Goal: Task Accomplishment & Management: Use online tool/utility

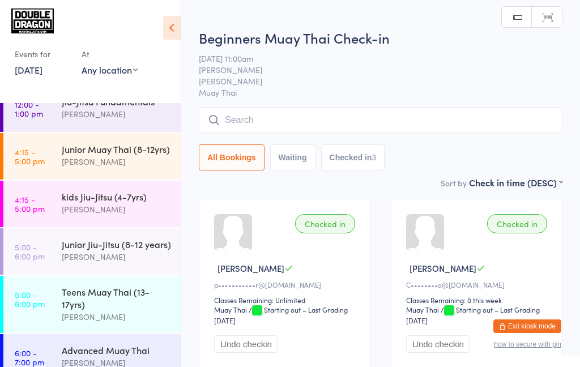
scroll to position [109, 0]
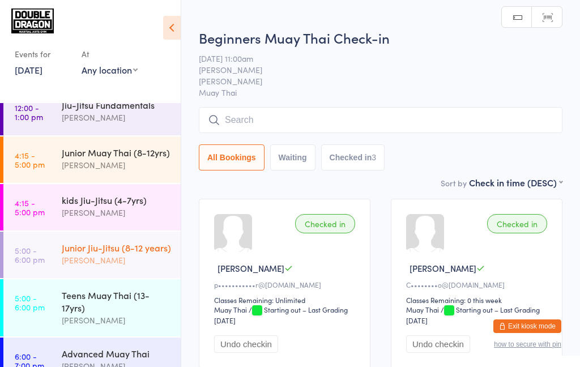
click at [115, 254] on div "[PERSON_NAME]" at bounding box center [116, 260] width 109 height 13
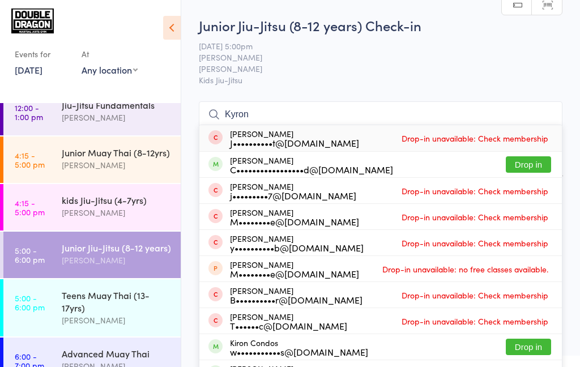
type input "Kyron"
click at [541, 171] on button "Drop in" at bounding box center [528, 164] width 45 height 16
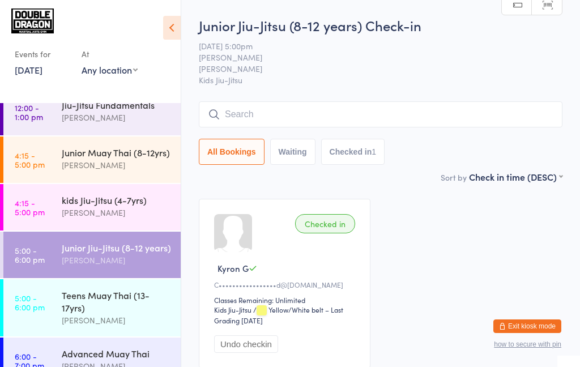
type input "F"
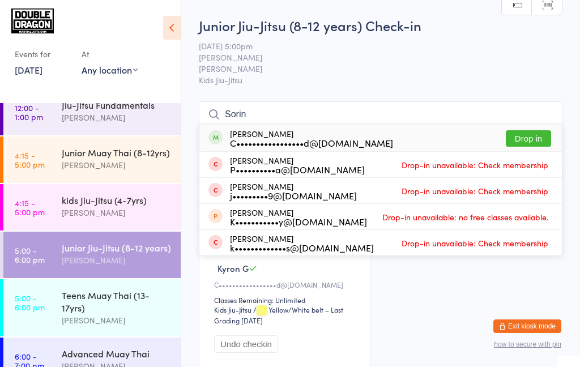
type input "Sorin"
click at [528, 140] on button "Drop in" at bounding box center [528, 138] width 45 height 16
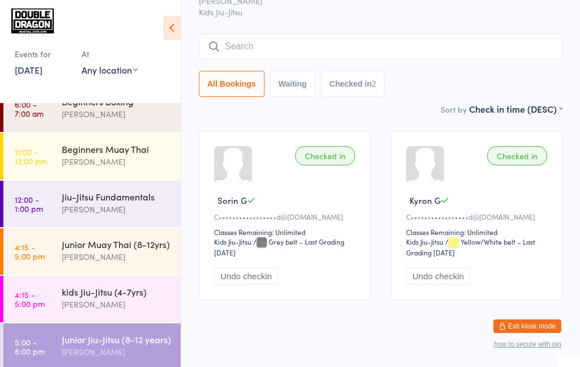
scroll to position [3, 0]
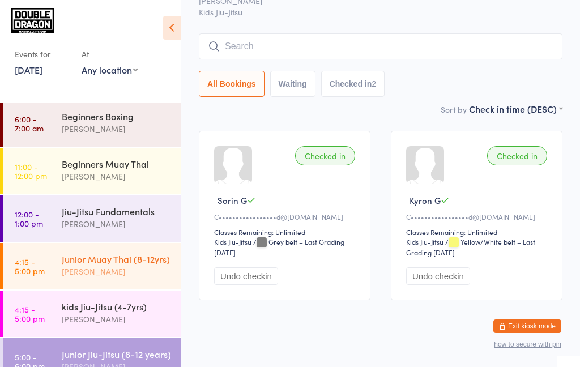
click at [141, 278] on div "[PERSON_NAME]" at bounding box center [116, 271] width 109 height 13
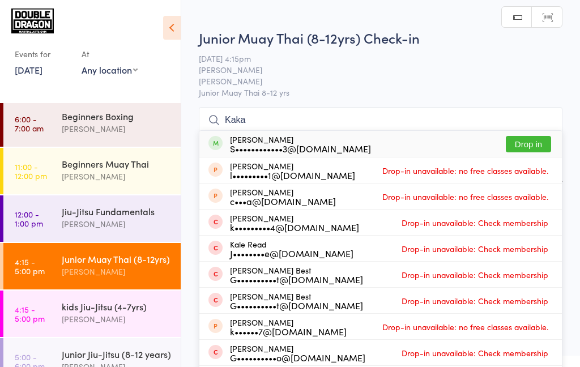
type input "Kaka"
click at [535, 159] on div "[PERSON_NAME] l•••••••••1@[DOMAIN_NAME] Drop-in unavailable: no free classes av…" at bounding box center [381, 171] width 363 height 26
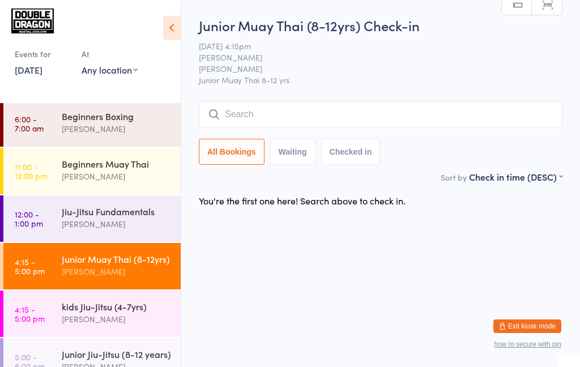
click at [456, 126] on input "search" at bounding box center [381, 114] width 364 height 26
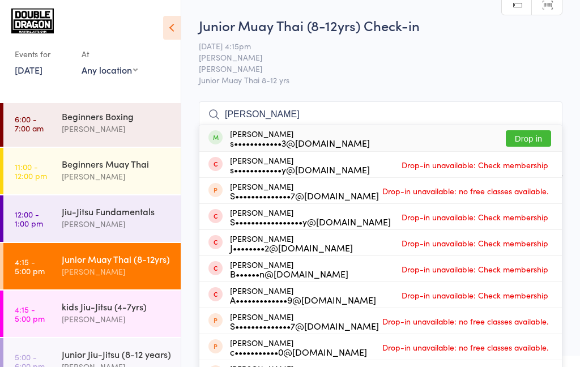
type input "[PERSON_NAME]"
click at [541, 139] on button "Drop in" at bounding box center [528, 138] width 45 height 16
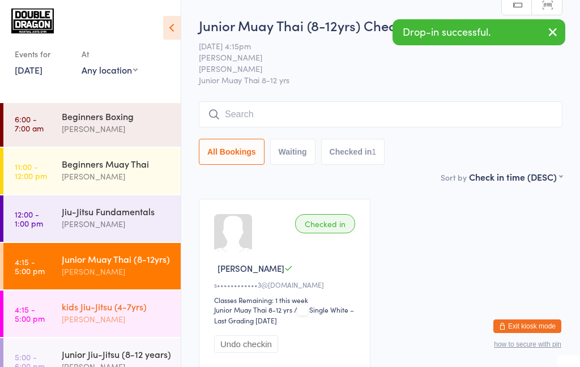
click at [138, 319] on div "[PERSON_NAME]" at bounding box center [116, 319] width 109 height 13
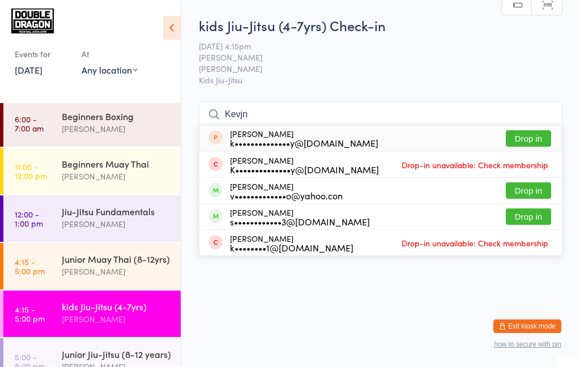
type input "Kevjn"
click at [541, 217] on button "Drop in" at bounding box center [528, 217] width 45 height 16
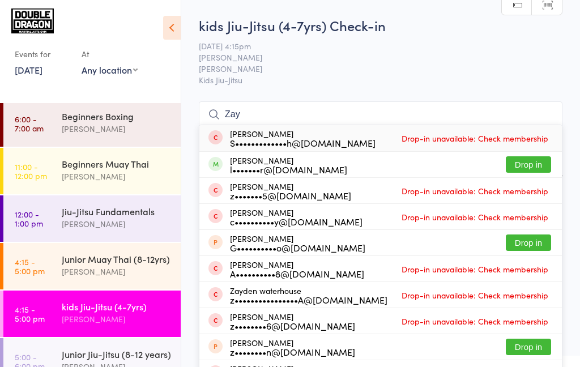
type input "Zay"
click at [520, 167] on button "Drop in" at bounding box center [528, 164] width 45 height 16
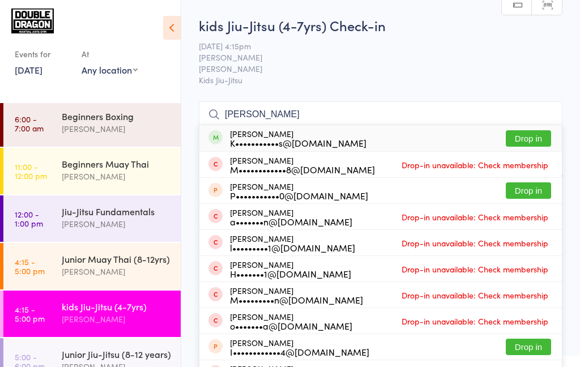
type input "[PERSON_NAME]"
click at [533, 134] on button "Drop in" at bounding box center [528, 138] width 45 height 16
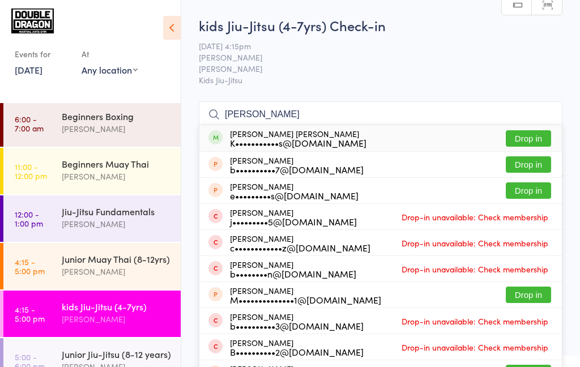
type input "[PERSON_NAME]"
click at [532, 138] on button "Drop in" at bounding box center [528, 138] width 45 height 16
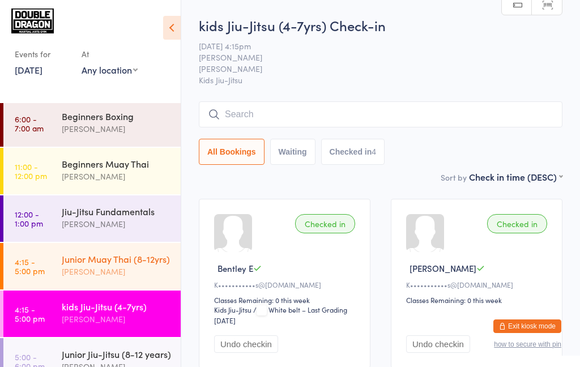
click at [137, 262] on div "Junior Muay Thai (8-12yrs)" at bounding box center [116, 259] width 109 height 12
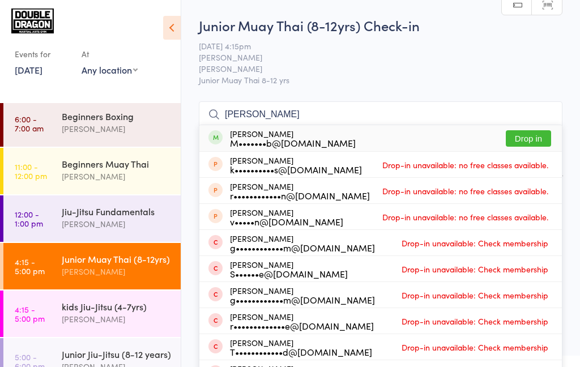
type input "[PERSON_NAME]"
click at [533, 141] on button "Drop in" at bounding box center [528, 138] width 45 height 16
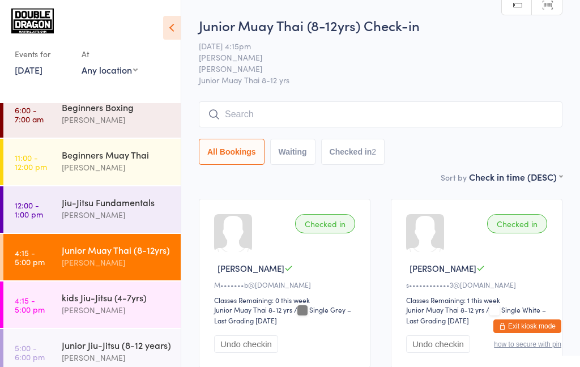
scroll to position [15, 0]
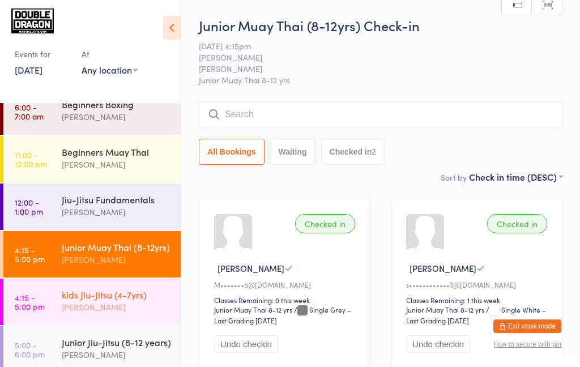
click at [96, 298] on div "kids Jiu-Jitsu (4-7yrs)" at bounding box center [116, 294] width 109 height 12
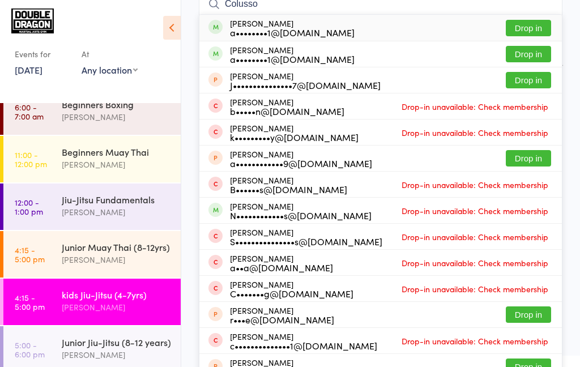
scroll to position [111, 0]
type input "Colusso"
click at [536, 57] on button "Drop in" at bounding box center [528, 54] width 45 height 16
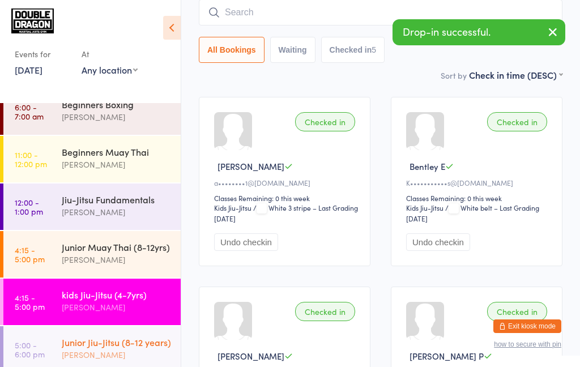
click at [119, 346] on div "Junior Jiu-Jitsu (8-12 years)" at bounding box center [116, 342] width 109 height 12
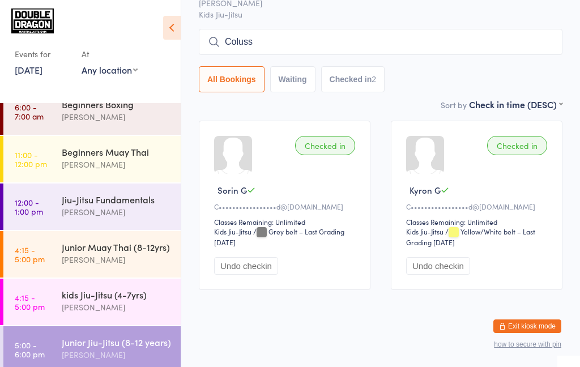
scroll to position [78, 0]
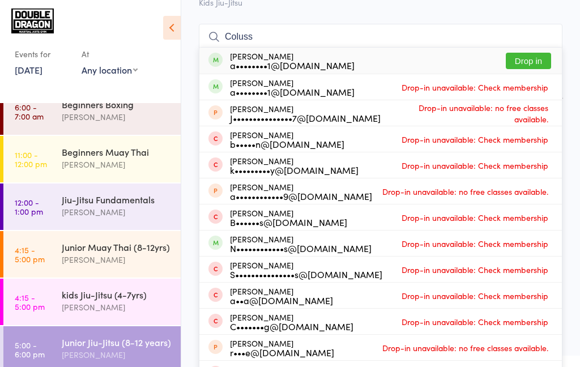
type input "Coluss"
click at [521, 60] on button "Drop in" at bounding box center [528, 61] width 45 height 16
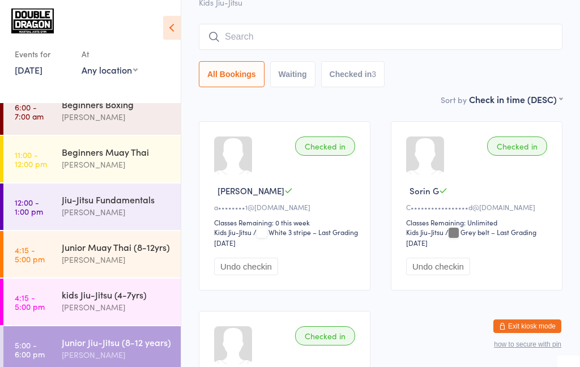
scroll to position [0, 0]
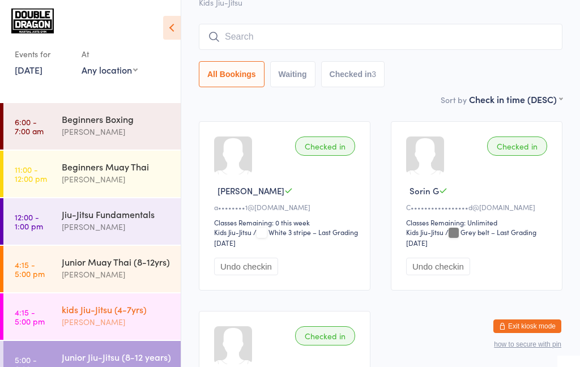
click at [90, 321] on div "[PERSON_NAME]" at bounding box center [116, 322] width 109 height 13
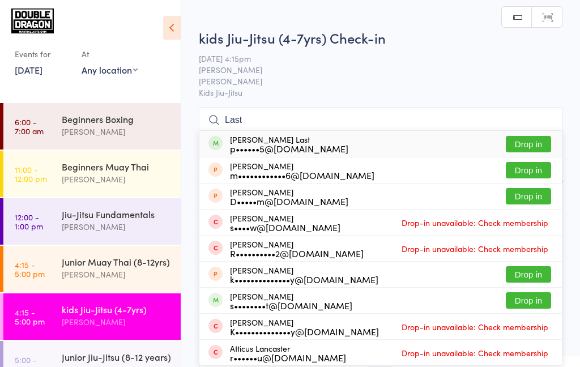
type input "Last"
click at [529, 147] on button "Drop in" at bounding box center [528, 144] width 45 height 16
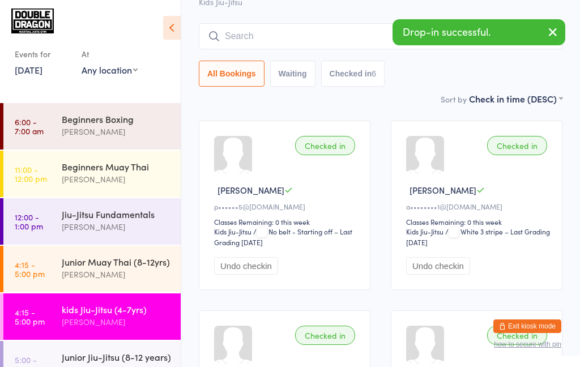
scroll to position [79, 0]
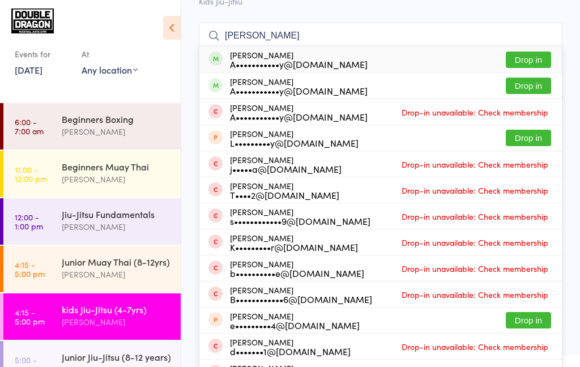
type input "[PERSON_NAME]"
click at [525, 62] on button "Drop in" at bounding box center [528, 60] width 45 height 16
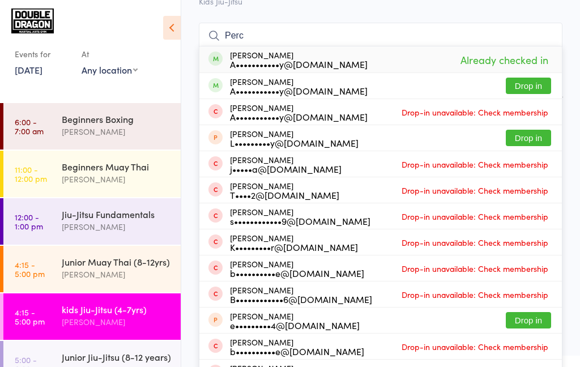
type input "Perc"
click at [528, 85] on button "Drop in" at bounding box center [528, 86] width 45 height 16
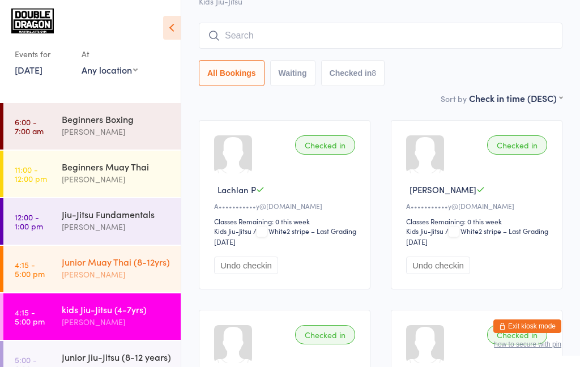
click at [147, 264] on div "Junior Muay Thai (8-12yrs)" at bounding box center [116, 262] width 109 height 12
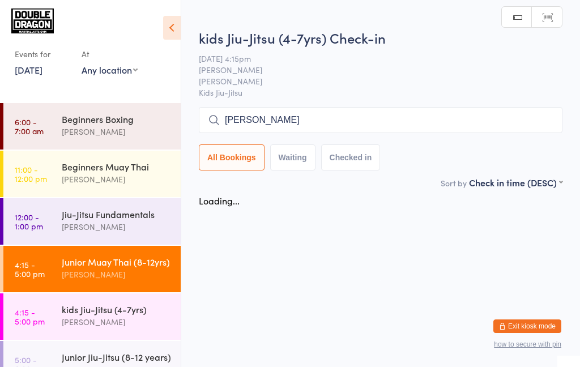
type input "[PERSON_NAME]"
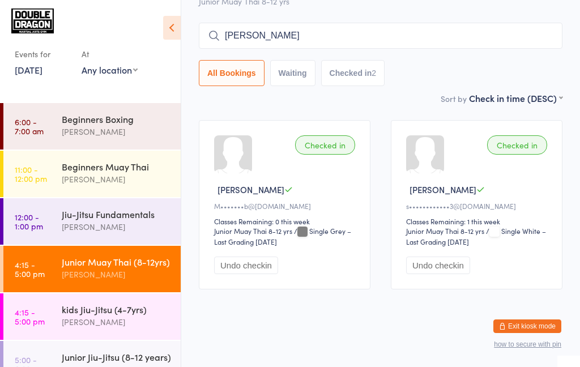
scroll to position [80, 0]
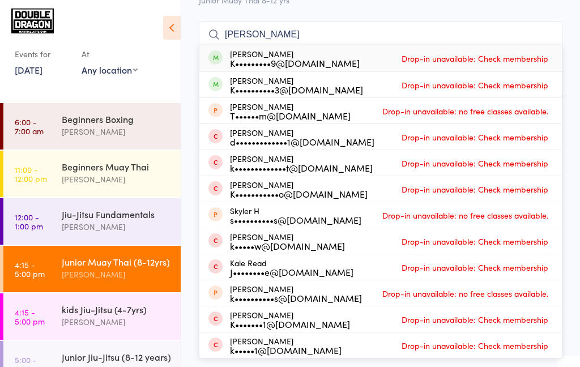
click at [548, 35] on input "[PERSON_NAME]" at bounding box center [381, 35] width 364 height 26
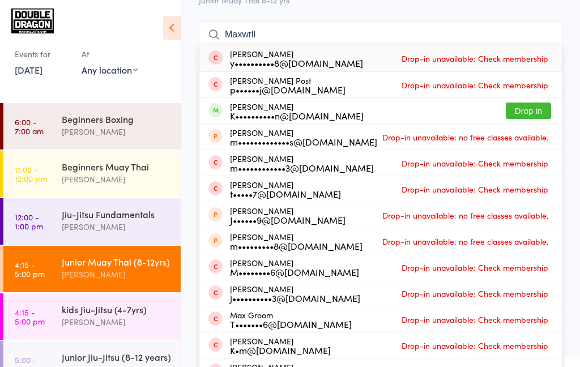
type input "Maxwrll"
click at [529, 112] on button "Drop in" at bounding box center [528, 111] width 45 height 16
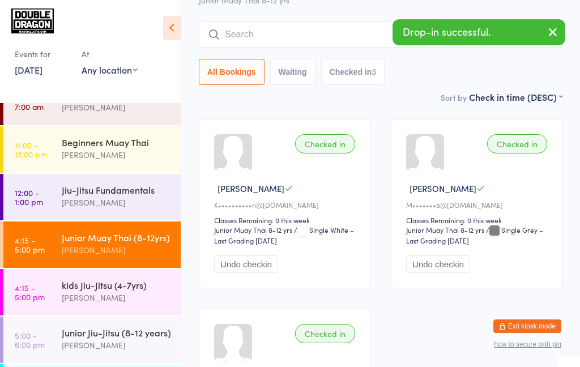
scroll to position [24, 0]
click at [146, 292] on div "[PERSON_NAME]" at bounding box center [116, 297] width 109 height 13
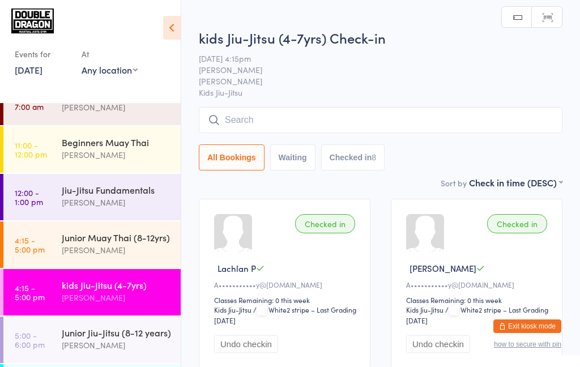
click at [329, 121] on input "search" at bounding box center [381, 120] width 364 height 26
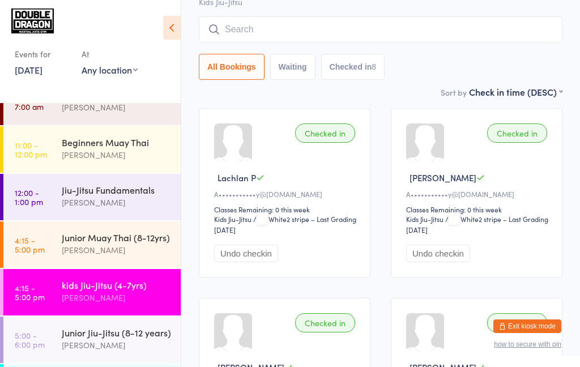
scroll to position [108, 0]
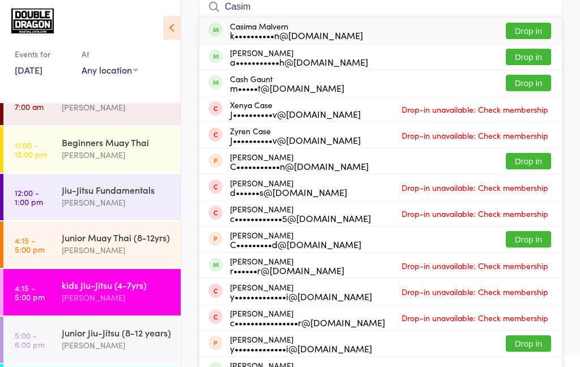
type input "Casim"
click at [538, 32] on button "Drop in" at bounding box center [528, 31] width 45 height 16
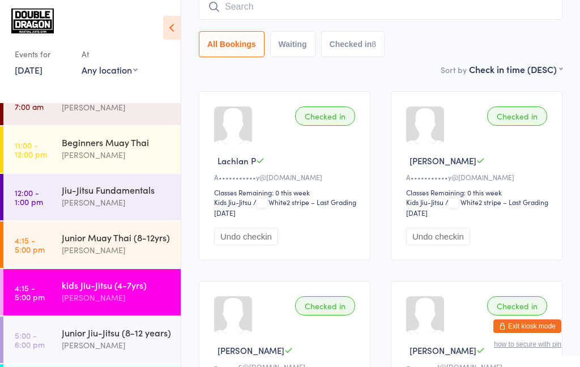
scroll to position [102, 0]
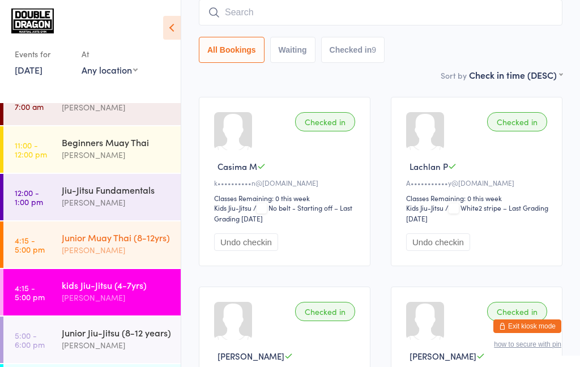
click at [147, 247] on div "[PERSON_NAME]" at bounding box center [116, 250] width 109 height 13
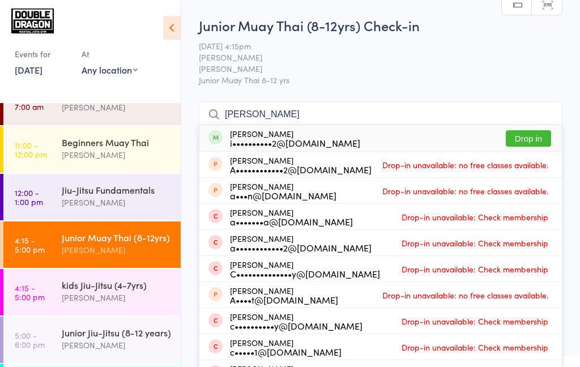
type input "[PERSON_NAME]"
click at [535, 143] on button "Drop in" at bounding box center [528, 138] width 45 height 16
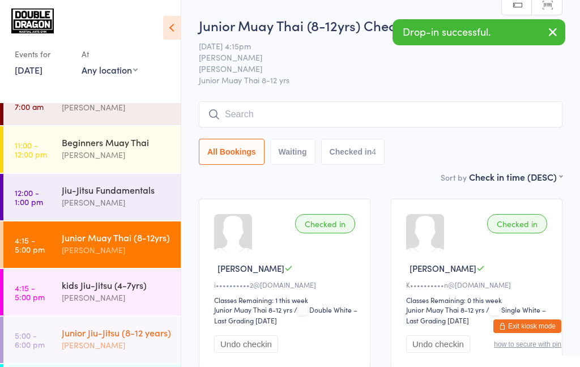
click at [137, 345] on div "[PERSON_NAME]" at bounding box center [116, 345] width 109 height 13
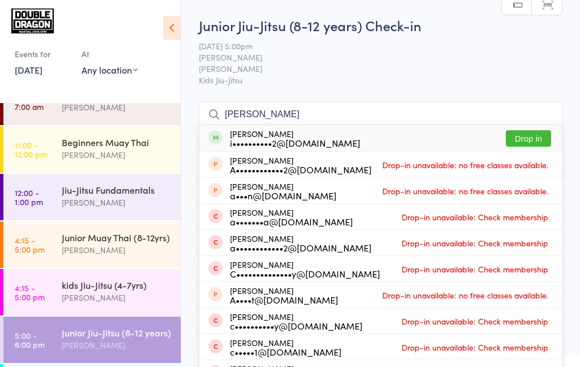
type input "[PERSON_NAME]"
click at [532, 138] on button "Drop in" at bounding box center [528, 138] width 45 height 16
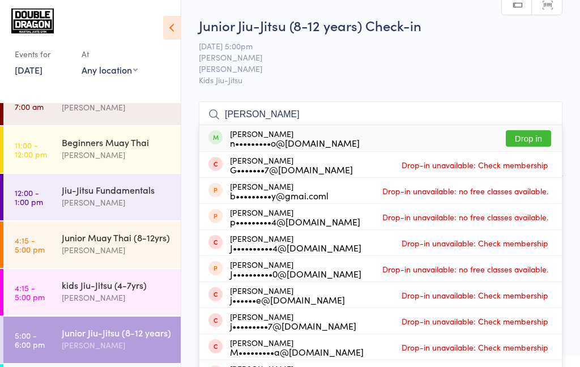
type input "[PERSON_NAME]"
click at [534, 141] on button "Drop in" at bounding box center [528, 138] width 45 height 16
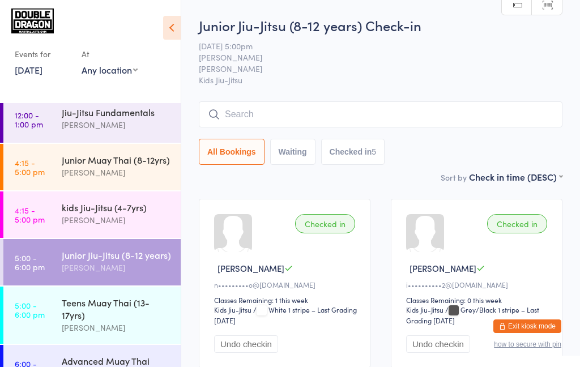
scroll to position [98, 0]
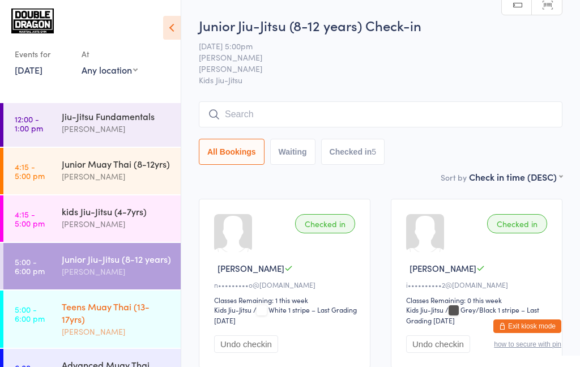
click at [50, 312] on link "5:00 - 6:00 pm Teens Muay Thai (13-17yrs) [PERSON_NAME]" at bounding box center [91, 319] width 177 height 57
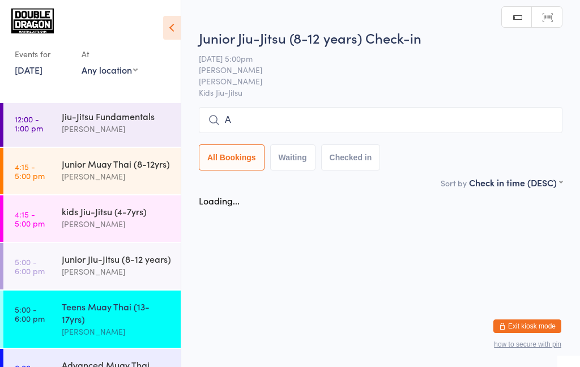
type input "Ah"
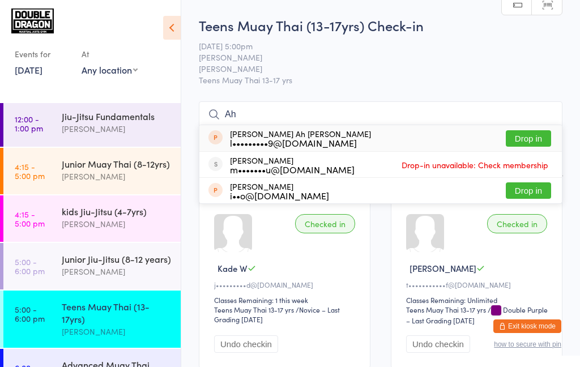
click at [90, 311] on div "Teens Muay Thai (13-17yrs)" at bounding box center [116, 312] width 109 height 25
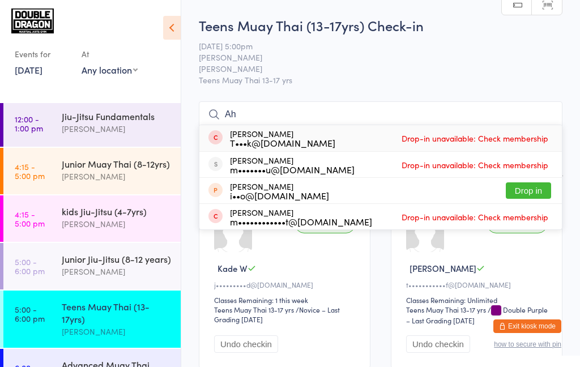
type input "A"
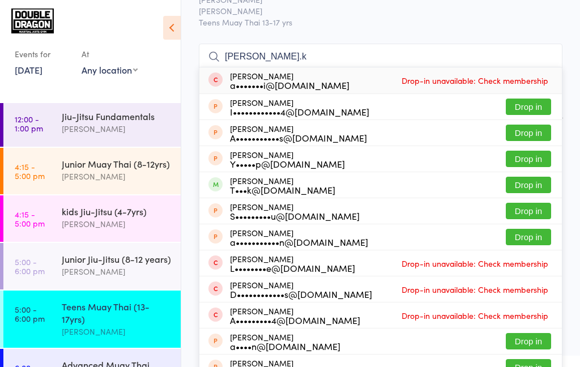
scroll to position [61, 0]
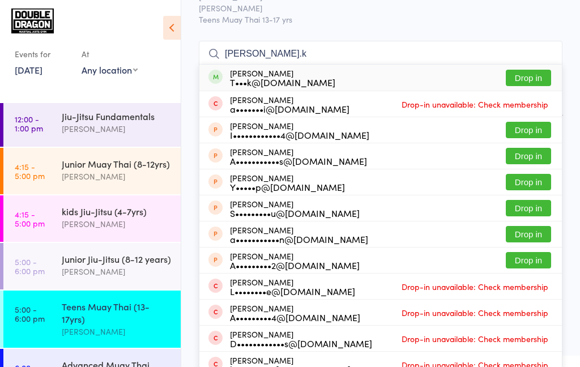
type input "[PERSON_NAME].k"
click at [517, 185] on button "Drop in" at bounding box center [528, 182] width 45 height 16
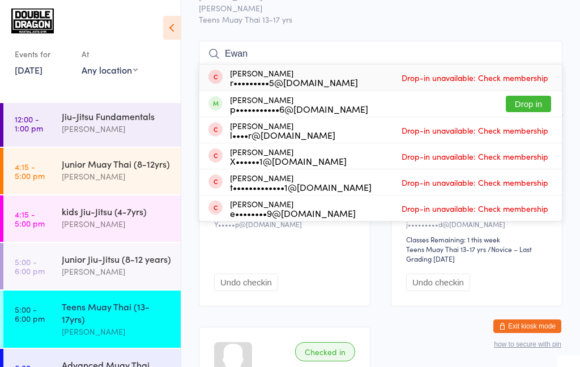
type input "Ewan"
click at [389, 112] on div "[PERSON_NAME] p•••••••••••6@[DOMAIN_NAME] Drop in" at bounding box center [381, 104] width 363 height 26
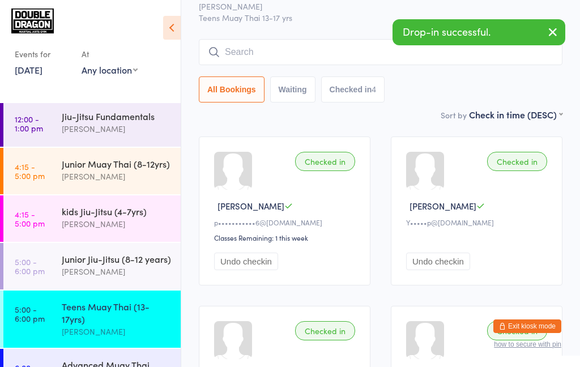
scroll to position [53, 0]
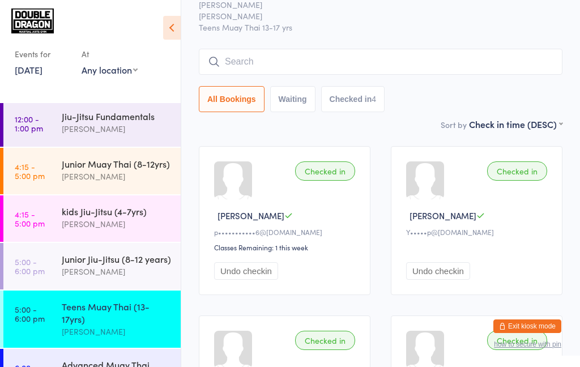
click at [298, 63] on input "search" at bounding box center [381, 62] width 364 height 26
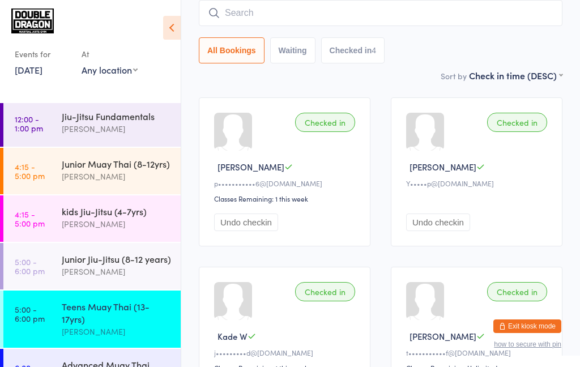
scroll to position [102, 0]
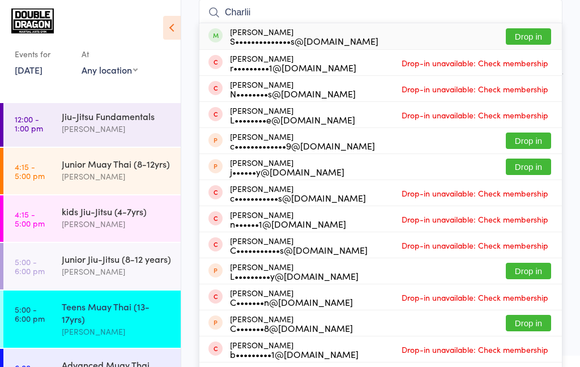
type input "Charlii"
click at [301, 40] on div "S••••••••••••••s@[DOMAIN_NAME]" at bounding box center [304, 40] width 148 height 9
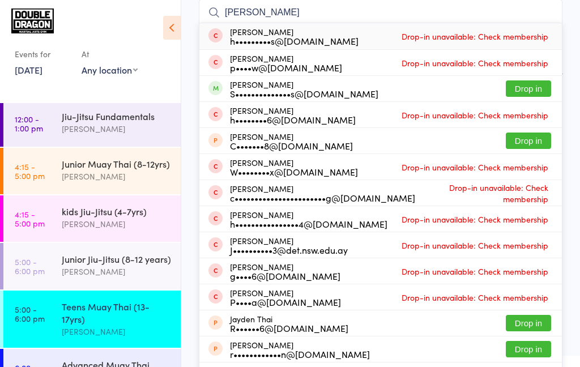
type input "[PERSON_NAME]"
click at [316, 89] on div "S••••••••••••••s@[DOMAIN_NAME]" at bounding box center [304, 93] width 148 height 9
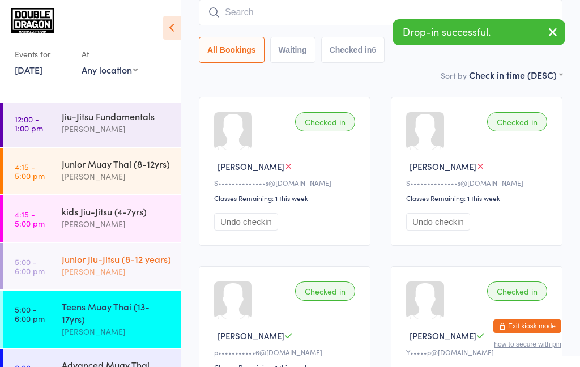
click at [126, 274] on div "[PERSON_NAME]" at bounding box center [116, 271] width 109 height 13
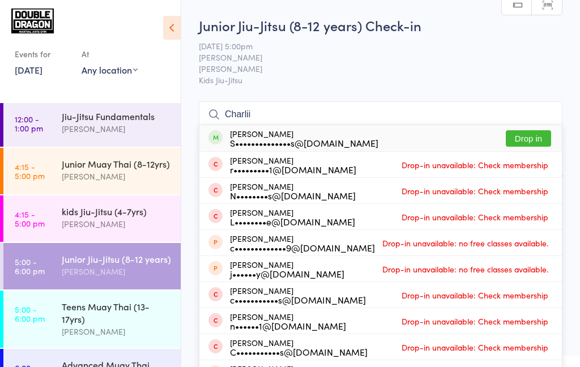
type input "Charlii"
click at [306, 135] on div "[PERSON_NAME] S••••••••••••••s@[DOMAIN_NAME]" at bounding box center [304, 138] width 148 height 18
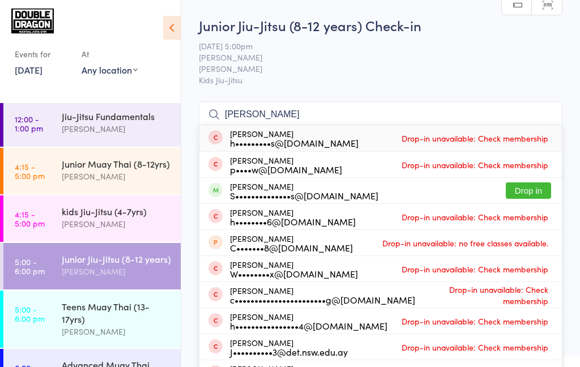
type input "[PERSON_NAME]"
click at [283, 193] on div "S••••••••••••••s@[DOMAIN_NAME]" at bounding box center [304, 195] width 148 height 9
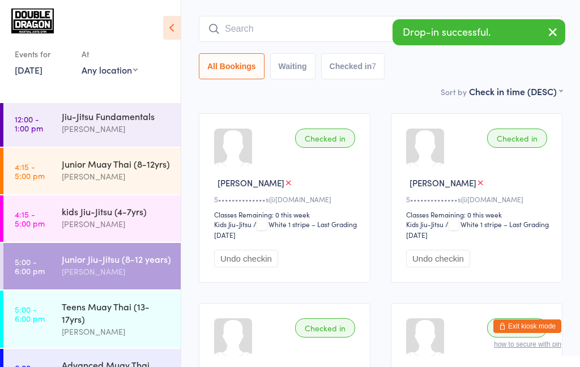
scroll to position [84, 0]
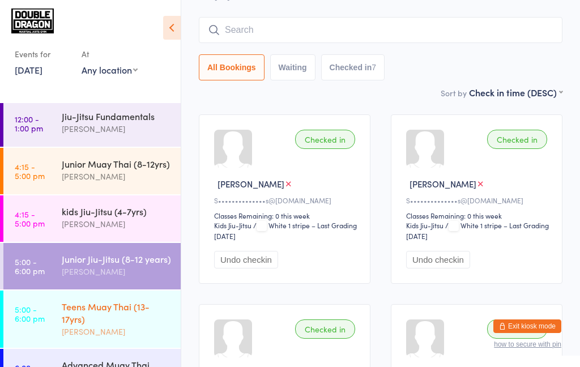
click at [109, 313] on div "Teens Muay Thai (13-17yrs)" at bounding box center [116, 312] width 109 height 25
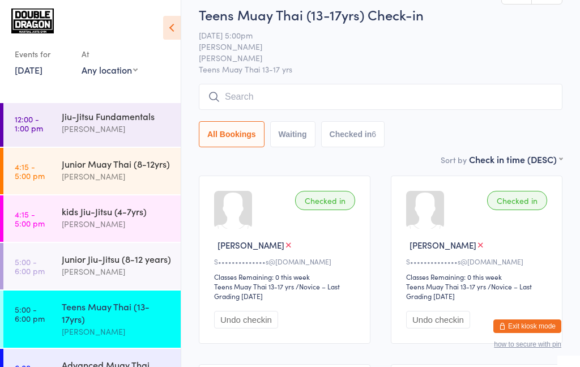
scroll to position [54, 0]
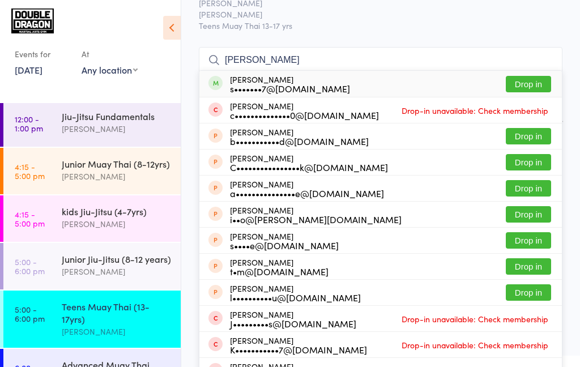
type input "[PERSON_NAME]"
click at [528, 88] on button "Drop in" at bounding box center [528, 84] width 45 height 16
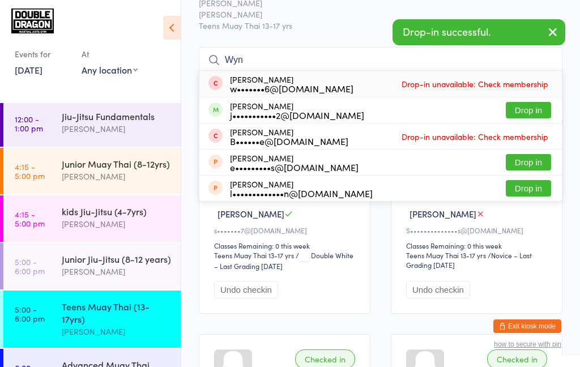
type input "Wyn"
click at [527, 113] on button "Drop in" at bounding box center [528, 110] width 45 height 16
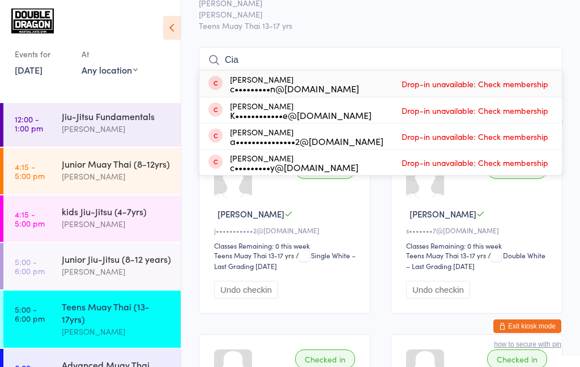
type input "Cia"
click at [401, 115] on span "Drop-in unavailable: Check membership" at bounding box center [475, 110] width 152 height 17
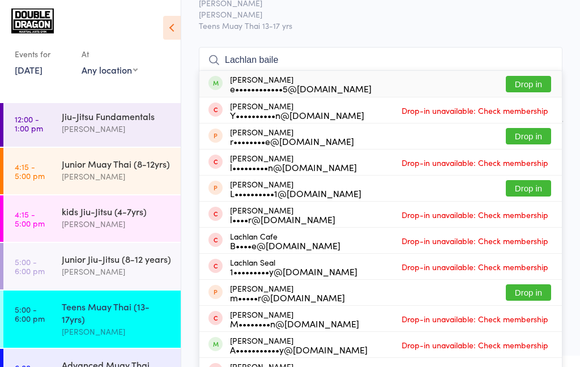
type input "Lachlan baile"
click at [539, 100] on div "[PERSON_NAME] Y••••••••••n@[DOMAIN_NAME] Drop-in unavailable: Check membership" at bounding box center [381, 110] width 363 height 26
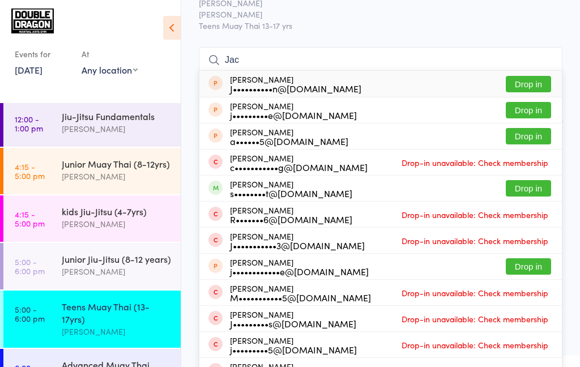
type input "Jac"
click at [537, 193] on button "Drop in" at bounding box center [528, 188] width 45 height 16
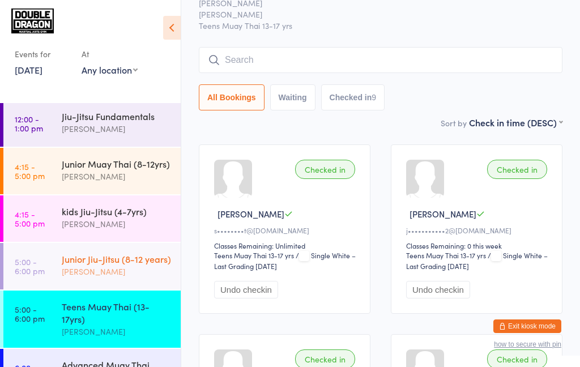
click at [119, 268] on div "[PERSON_NAME]" at bounding box center [116, 271] width 109 height 13
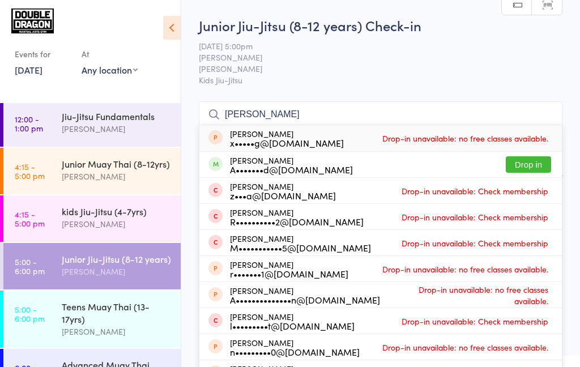
type input "[PERSON_NAME]"
click at [533, 167] on button "Drop in" at bounding box center [528, 164] width 45 height 16
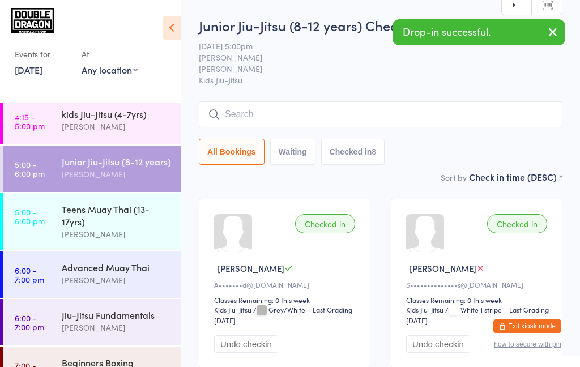
scroll to position [198, 0]
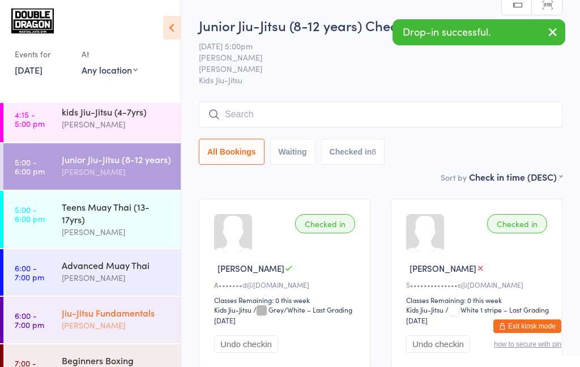
click at [114, 311] on div "Jiu-Jitsu Fundamentals" at bounding box center [116, 313] width 109 height 12
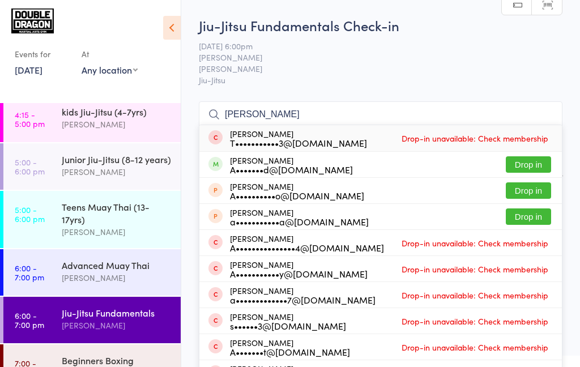
type input "[PERSON_NAME]"
click at [525, 166] on button "Drop in" at bounding box center [528, 164] width 45 height 16
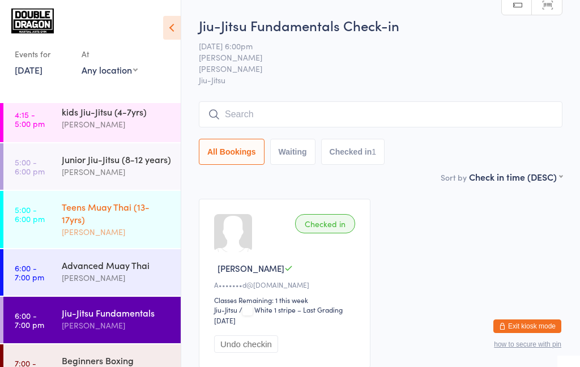
click at [83, 228] on div "[PERSON_NAME]" at bounding box center [116, 232] width 109 height 13
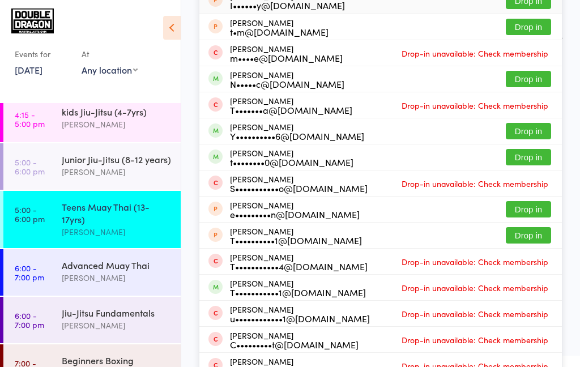
scroll to position [141, 0]
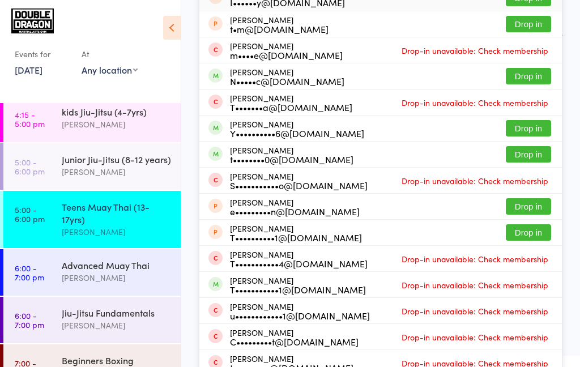
type input "[PERSON_NAME]"
click at [517, 170] on div "[PERSON_NAME] S•••••••••••o@[DOMAIN_NAME] Drop-in unavailable: Check membership" at bounding box center [381, 181] width 363 height 26
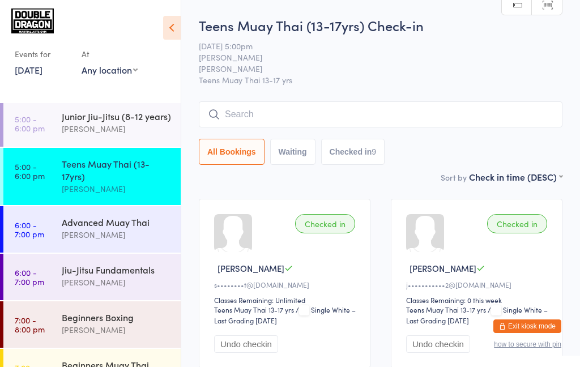
scroll to position [251, 0]
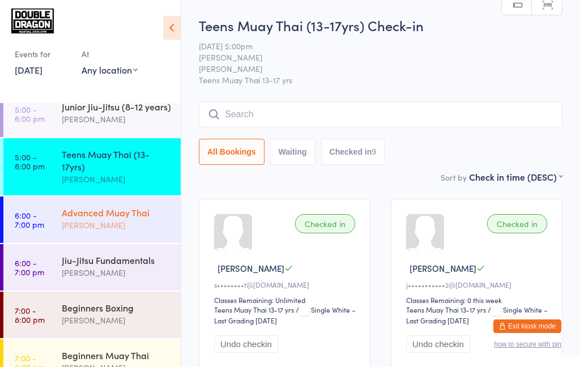
click at [84, 222] on div "[PERSON_NAME]" at bounding box center [116, 225] width 109 height 13
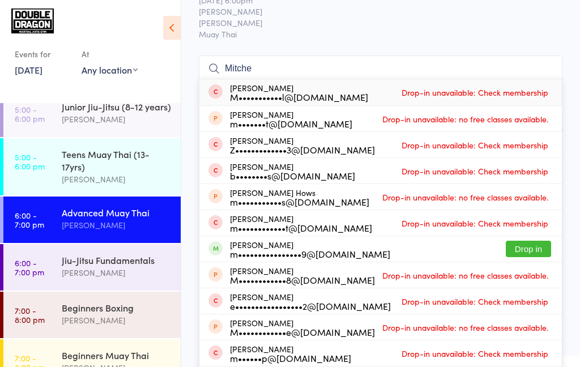
scroll to position [46, 0]
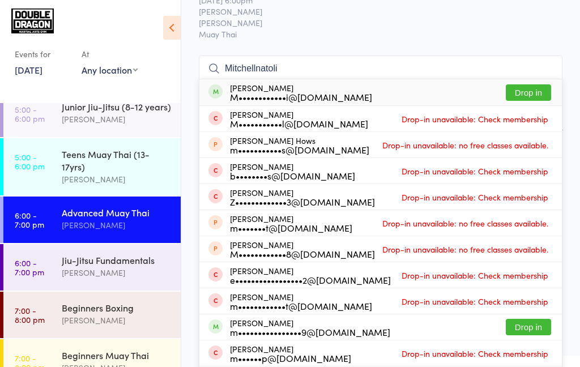
type input "Mitchellnatoli"
click at [526, 97] on button "Drop in" at bounding box center [528, 92] width 45 height 16
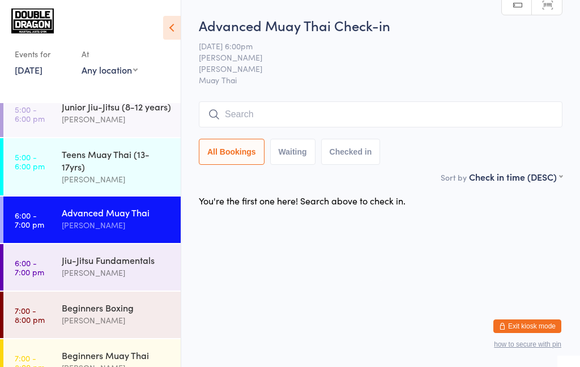
scroll to position [0, 0]
